Goal: Check status

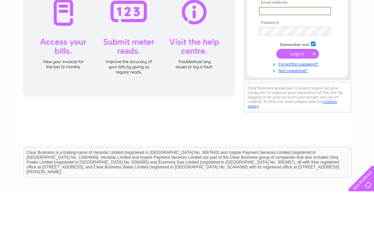
type input "[EMAIL_ADDRESS][DOMAIN_NAME]"
click at [298, 105] on input "submit" at bounding box center [297, 105] width 43 height 10
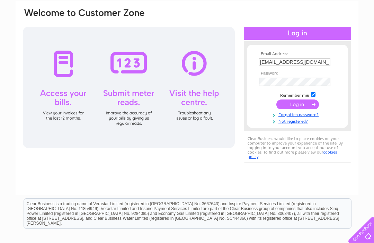
click at [300, 104] on input "submit" at bounding box center [297, 104] width 43 height 10
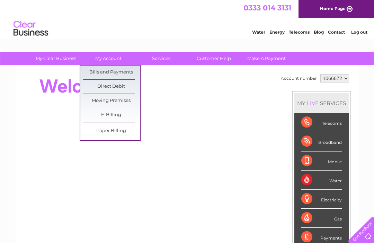
click at [110, 73] on link "Bills and Payments" at bounding box center [111, 72] width 57 height 14
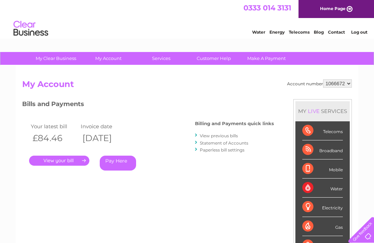
click at [63, 162] on link "." at bounding box center [59, 161] width 60 height 10
